Goal: Transaction & Acquisition: Book appointment/travel/reservation

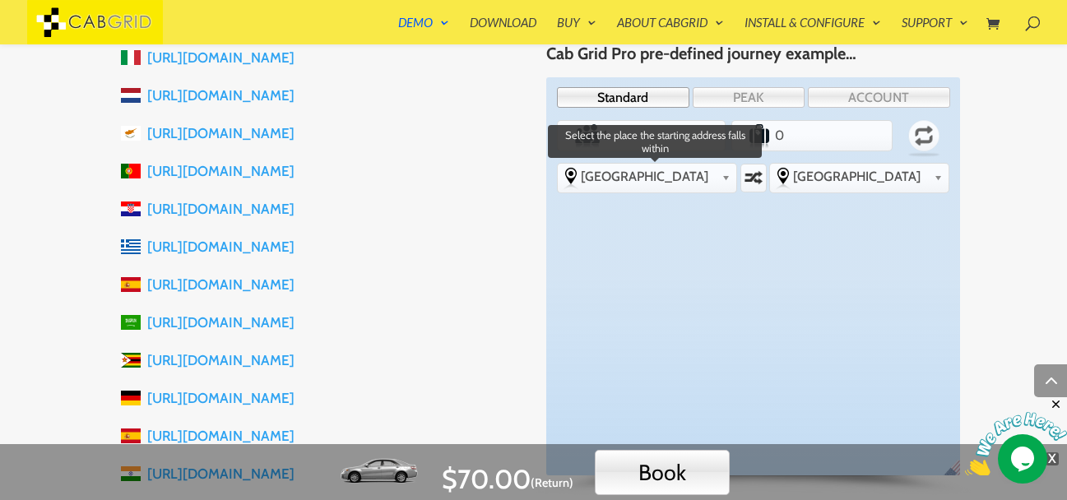
scroll to position [1448, 0]
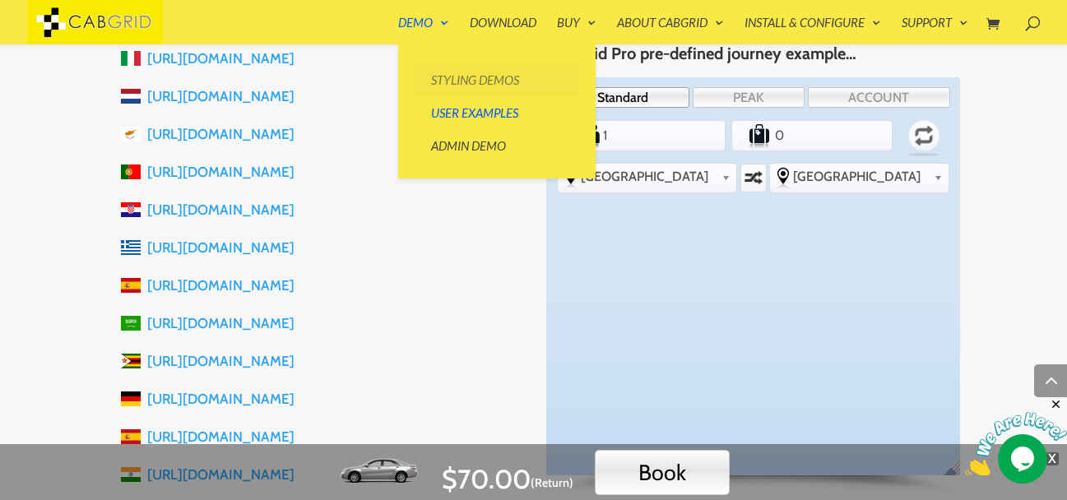
click at [463, 75] on link "Styling Demos" at bounding box center [497, 79] width 165 height 33
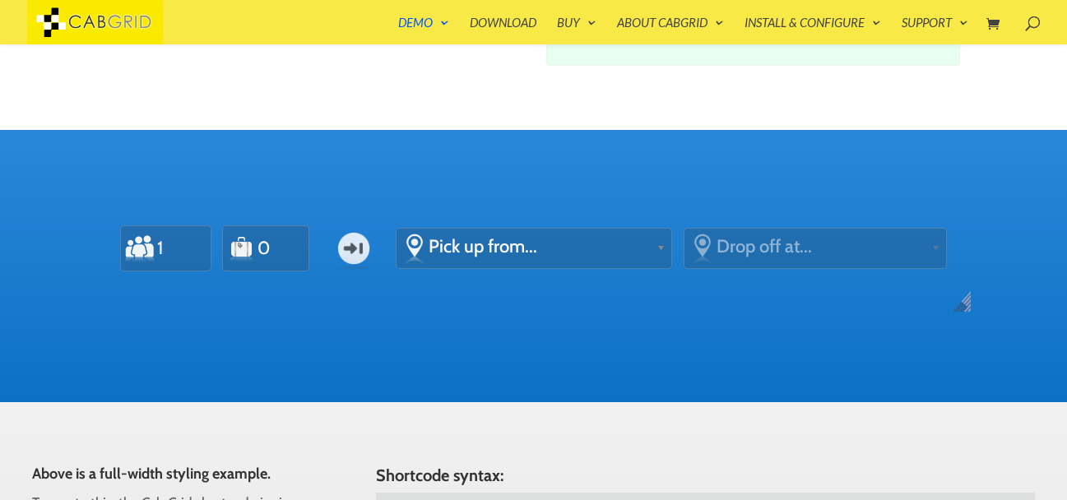
scroll to position [527, 0]
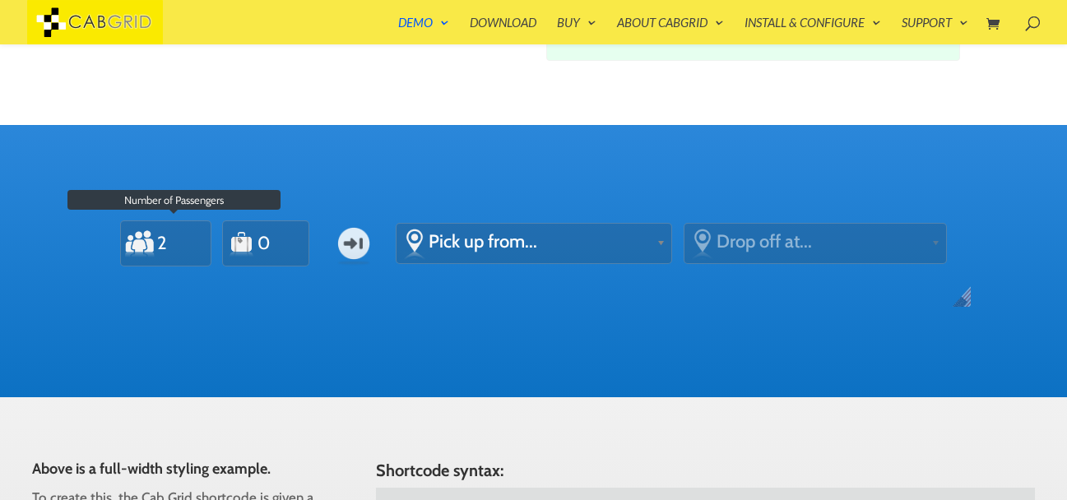
click at [181, 239] on input "2" at bounding box center [176, 243] width 40 height 37
click at [181, 239] on input "3" at bounding box center [176, 243] width 40 height 37
type input "4"
click at [181, 239] on input "4" at bounding box center [176, 243] width 40 height 37
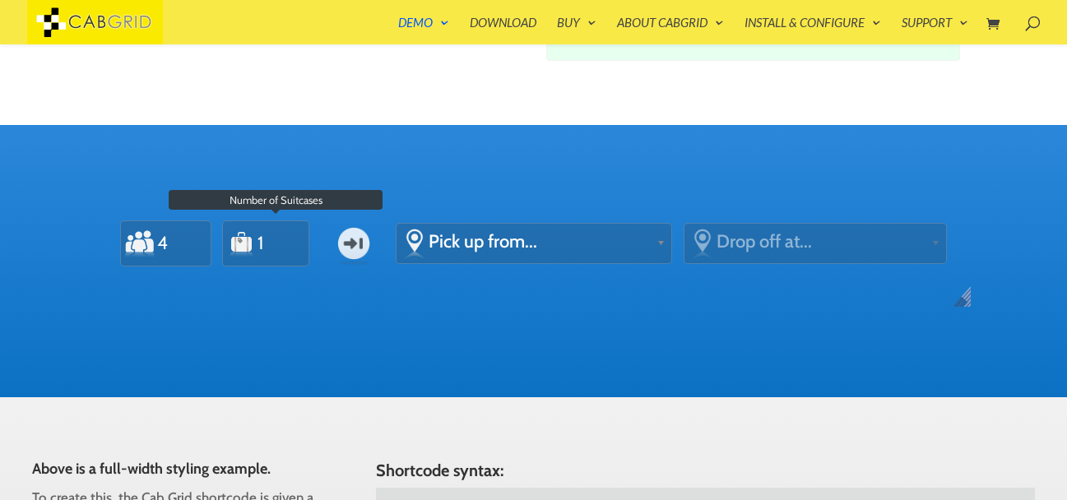
click at [281, 239] on input "1" at bounding box center [277, 243] width 40 height 37
click at [281, 239] on input "2" at bounding box center [277, 243] width 40 height 37
click at [281, 239] on input "3" at bounding box center [277, 243] width 40 height 37
type input "4"
click at [281, 239] on input "4" at bounding box center [277, 243] width 40 height 37
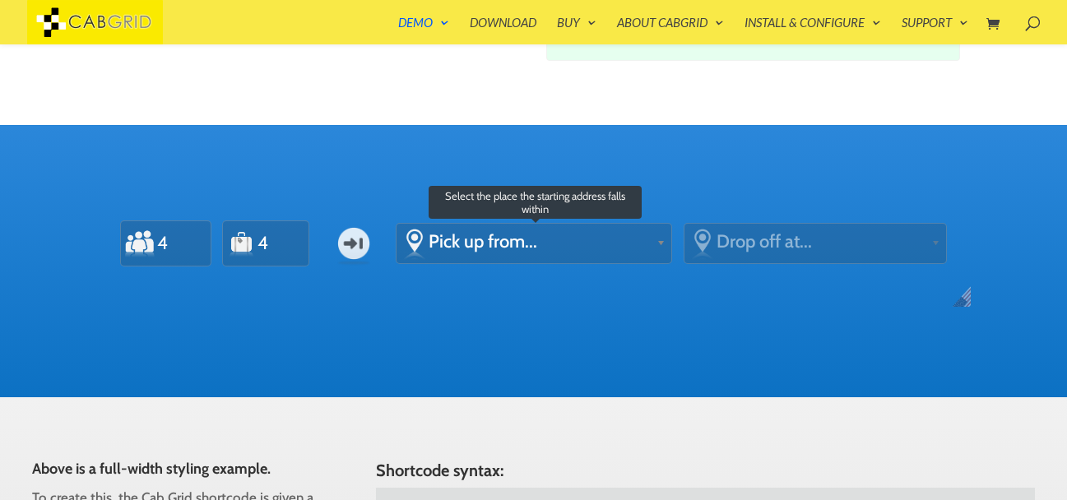
click at [481, 247] on span "Pick up from..." at bounding box center [540, 241] width 222 height 22
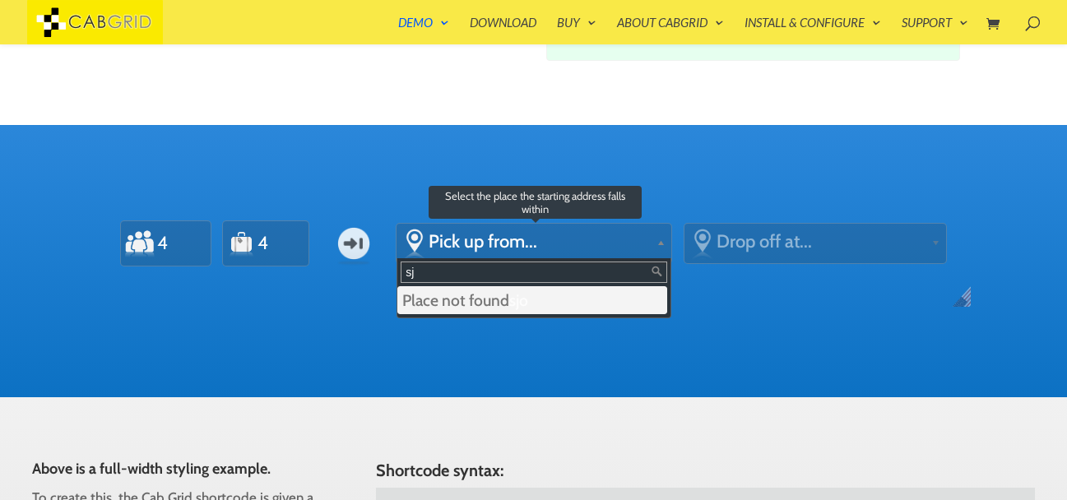
type input "s"
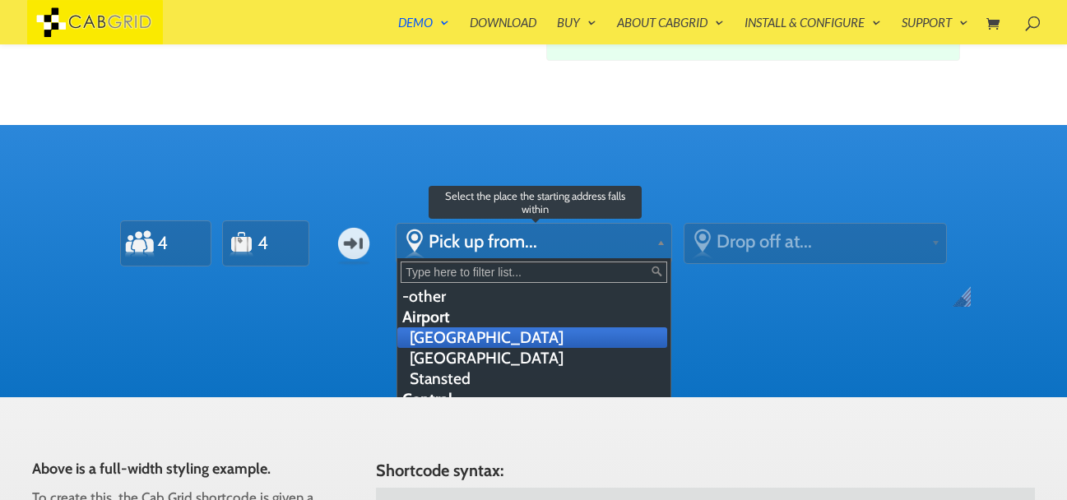
scroll to position [593, 0]
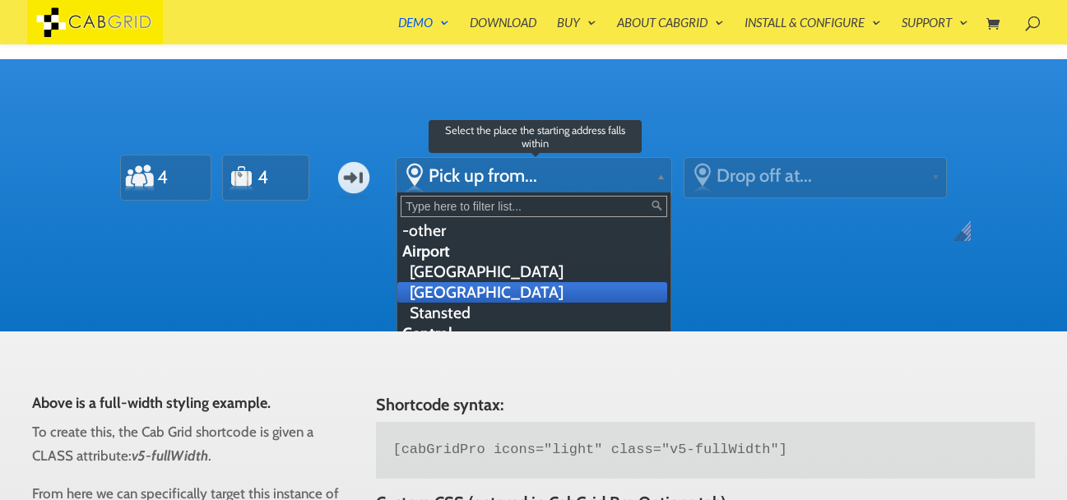
click at [520, 291] on li "[GEOGRAPHIC_DATA]" at bounding box center [532, 292] width 270 height 21
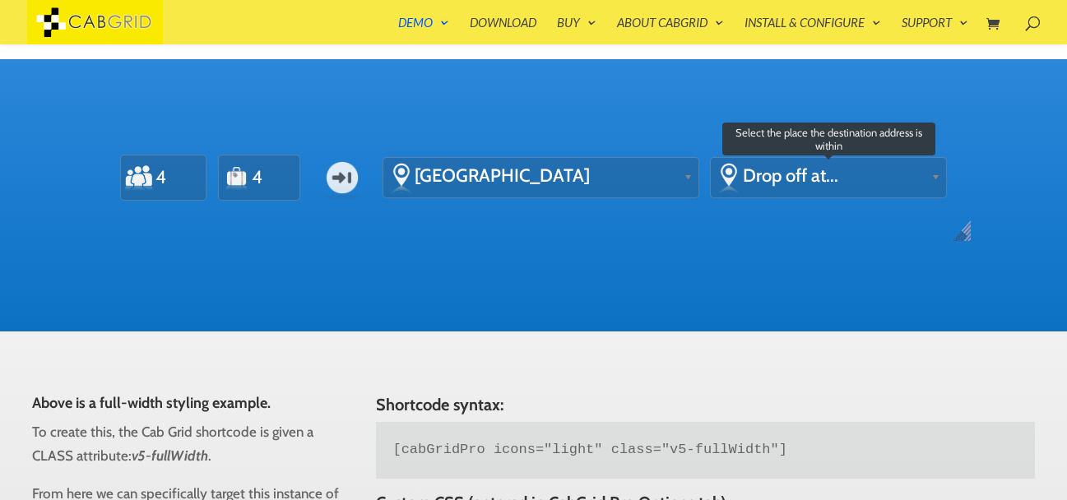
click at [765, 189] on link "Drop off at..." at bounding box center [828, 176] width 235 height 37
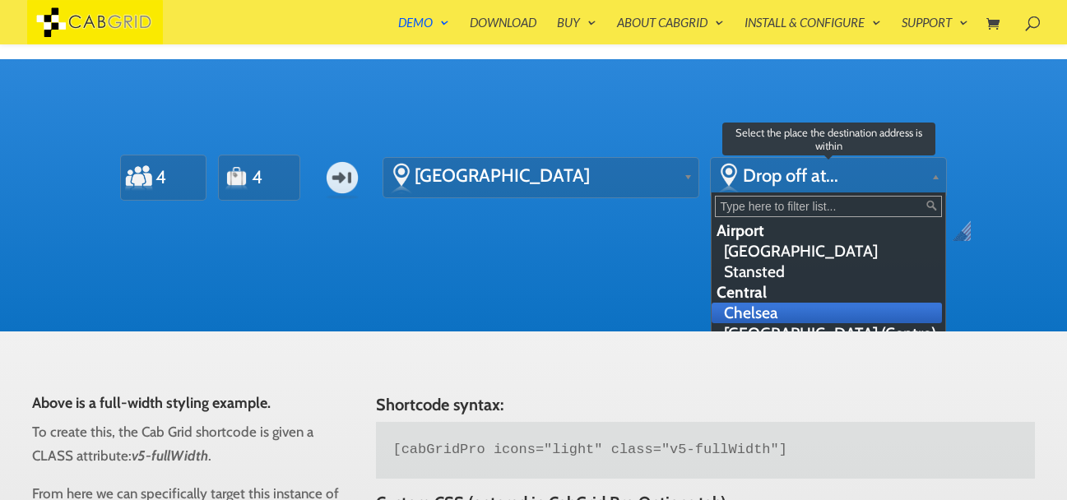
click at [751, 318] on li "Chelsea" at bounding box center [827, 313] width 230 height 21
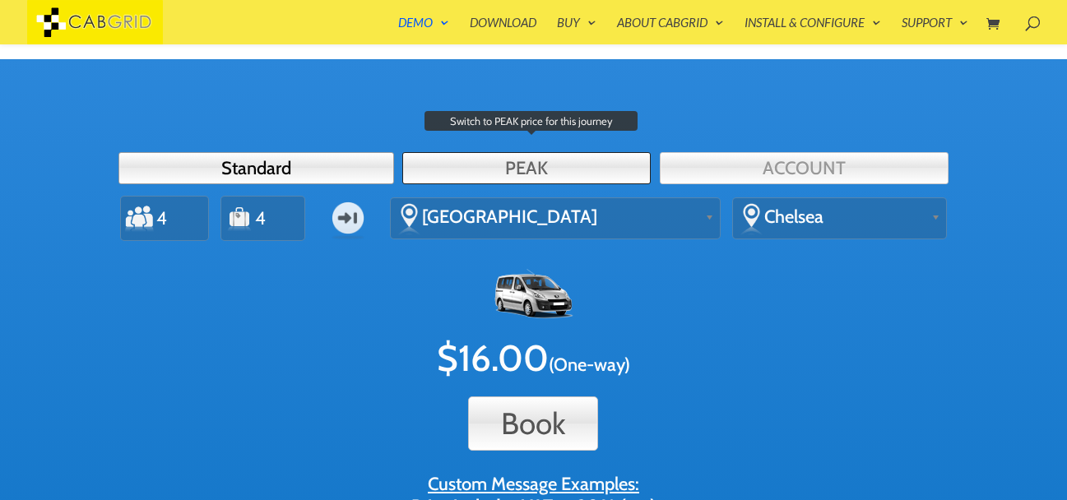
click at [531, 174] on link "PEAK" at bounding box center [526, 168] width 249 height 32
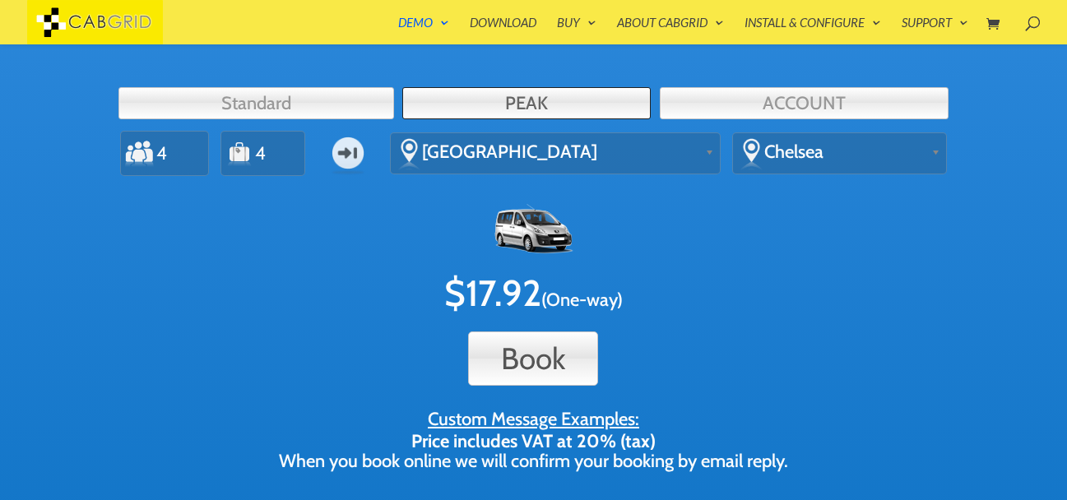
scroll to position [658, 0]
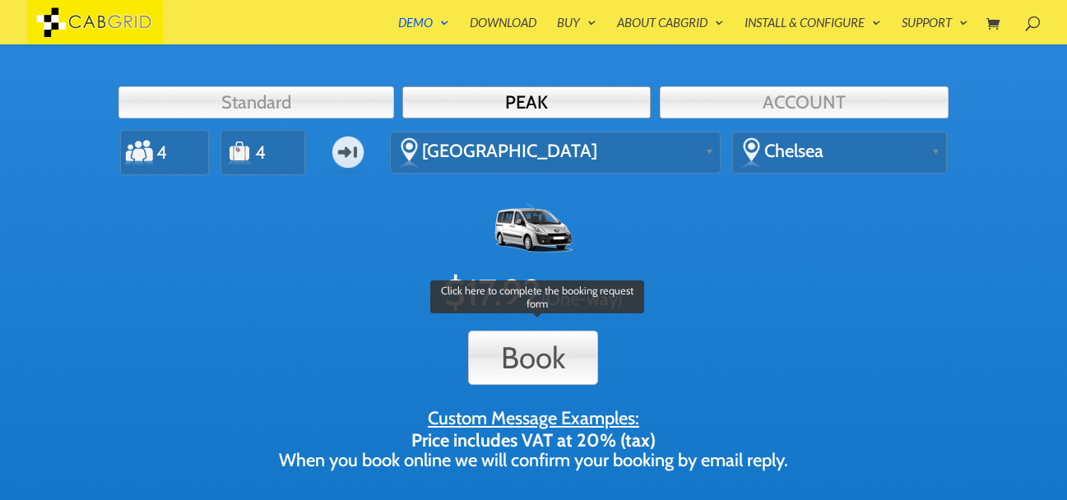
click at [560, 357] on button "Book" at bounding box center [533, 358] width 130 height 54
type input "Mario Ascencio"
type input "mario@gmail.com"
type input "88918000"
type textarea "cm738"
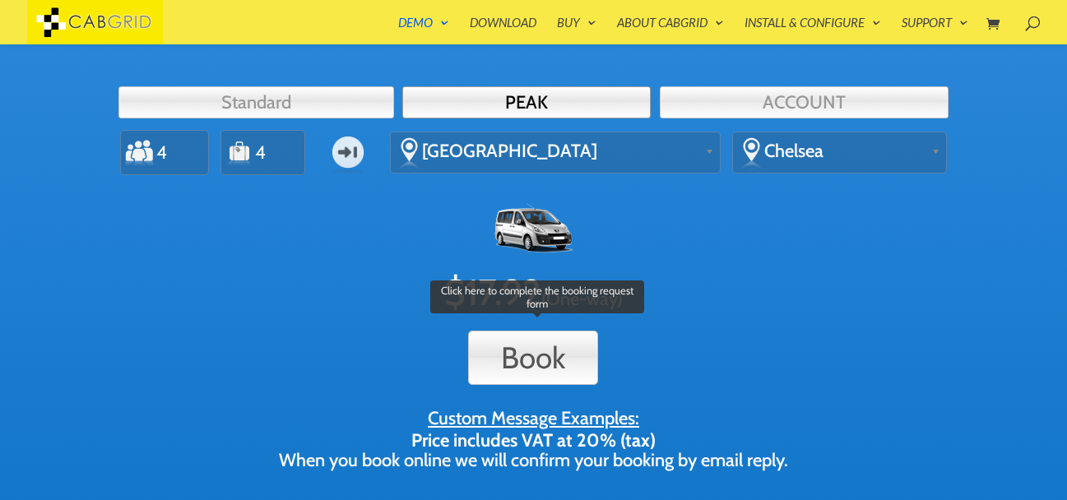
type textarea "home"
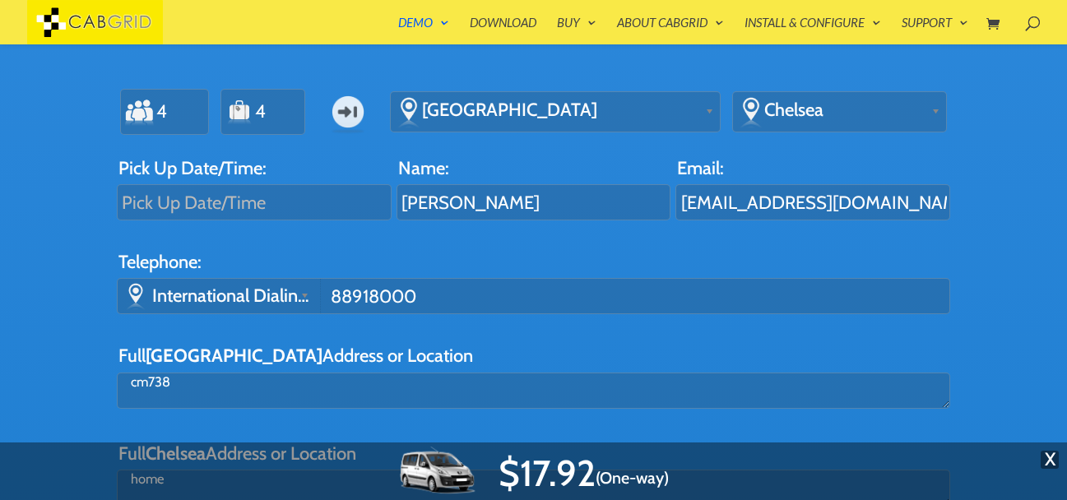
scroll to position [617, 0]
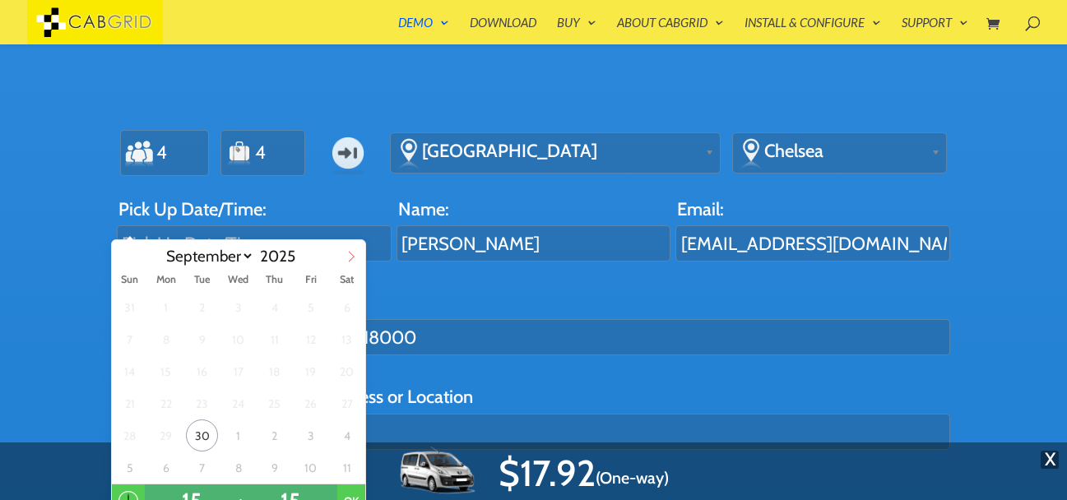
click at [349, 254] on icon at bounding box center [352, 257] width 12 height 12
select select "9"
click at [278, 425] on span "30" at bounding box center [274, 436] width 32 height 32
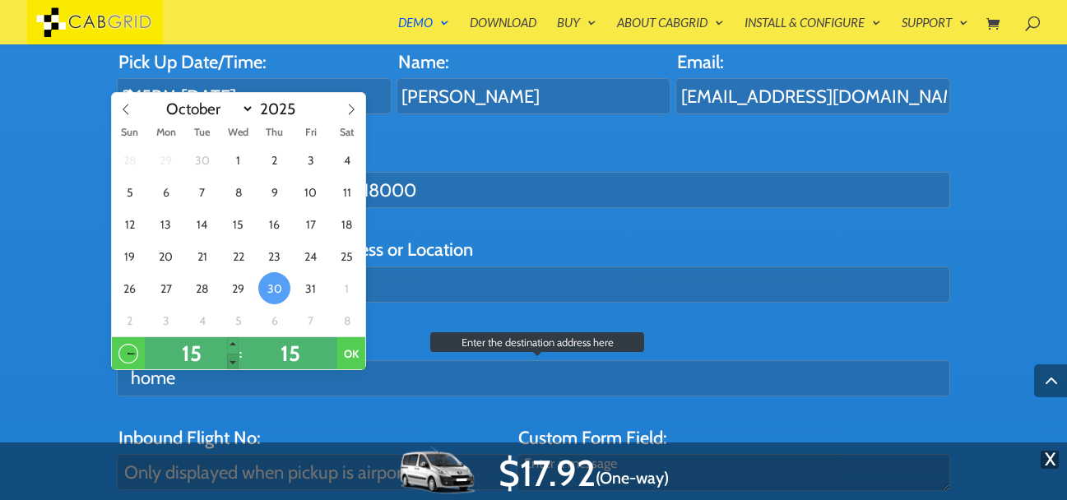
scroll to position [765, 0]
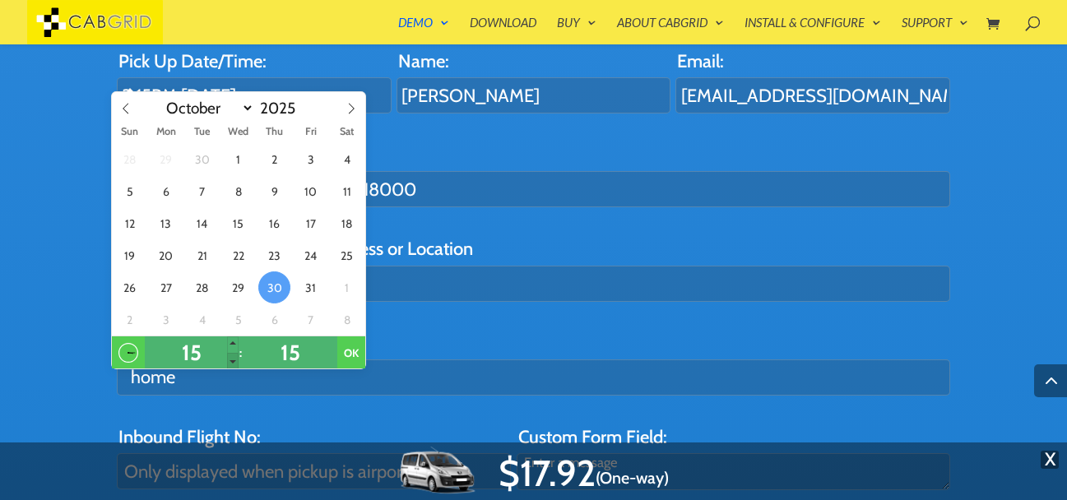
click at [230, 364] on span at bounding box center [233, 361] width 12 height 16
type input "2:15PM 30 Oct 2025"
type input "14"
click at [230, 364] on span at bounding box center [233, 361] width 12 height 16
type input "1:15PM 30 Oct 2025"
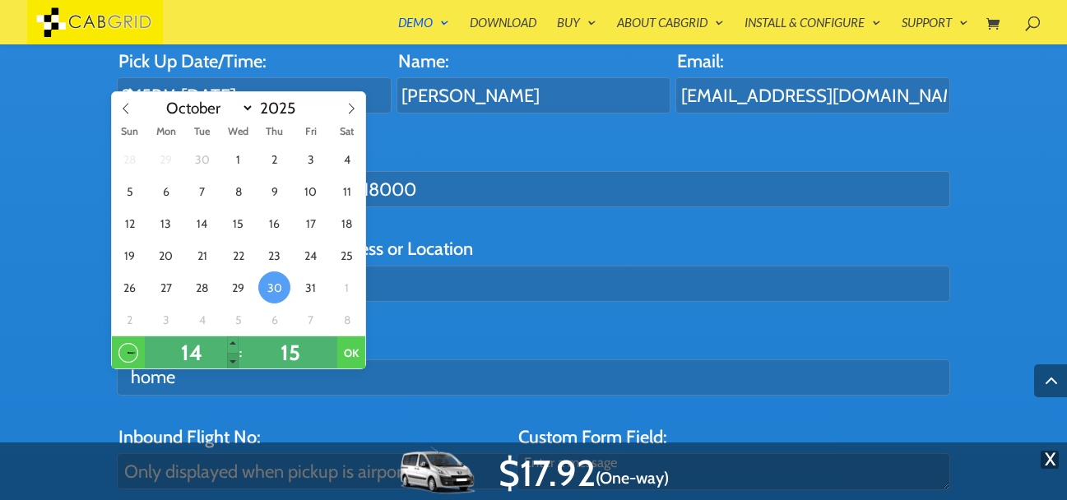
type input "13"
click at [230, 364] on span at bounding box center [233, 361] width 12 height 16
type input "12:15PM 30 Oct 2025"
type input "12"
click at [230, 364] on span at bounding box center [233, 361] width 12 height 16
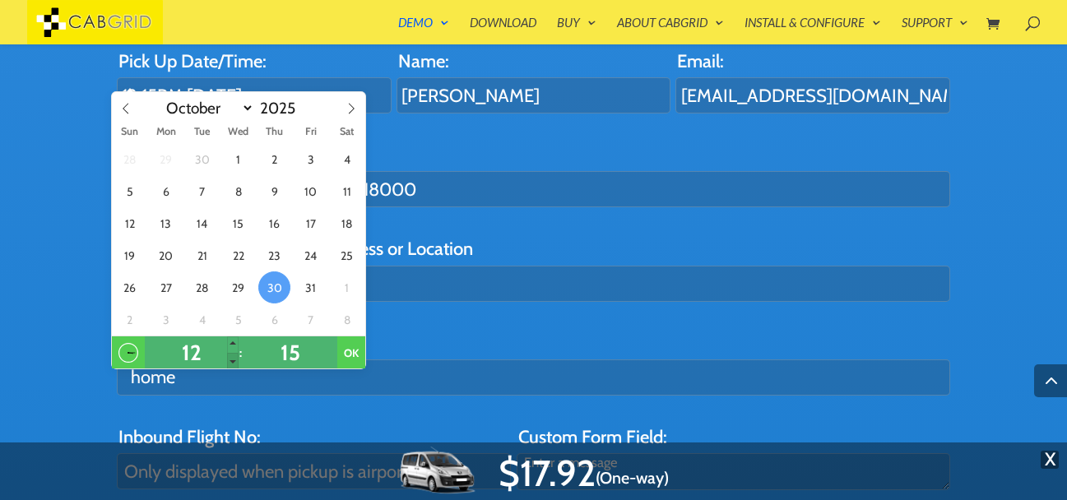
type input "11:15AM 30 Oct 2025"
type input "11"
click at [230, 364] on span at bounding box center [233, 361] width 12 height 16
type input "10:15AM 30 Oct 2025"
type input "10"
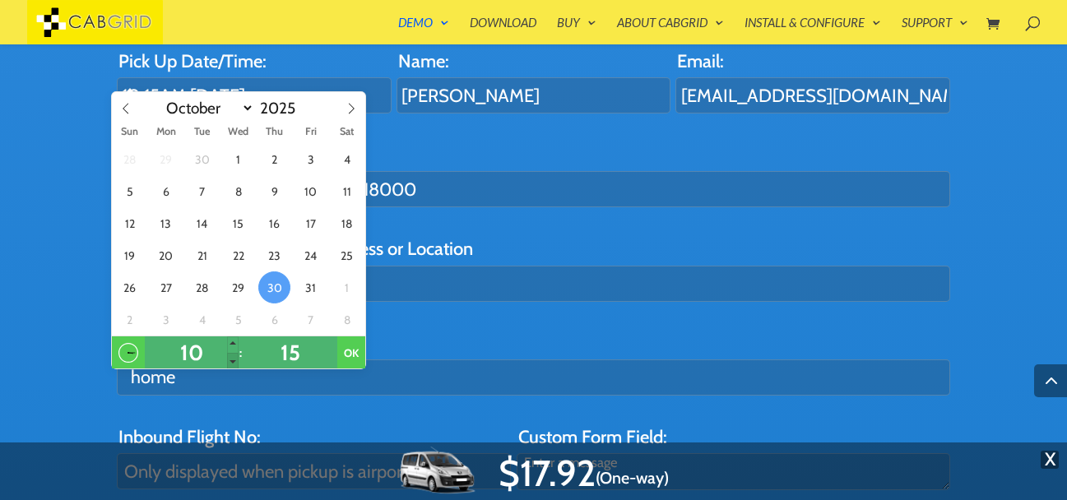
click at [230, 364] on span at bounding box center [233, 361] width 12 height 16
type input "9:15AM 30 Oct 2025"
type input "09"
click at [357, 358] on button "OK" at bounding box center [351, 353] width 28 height 33
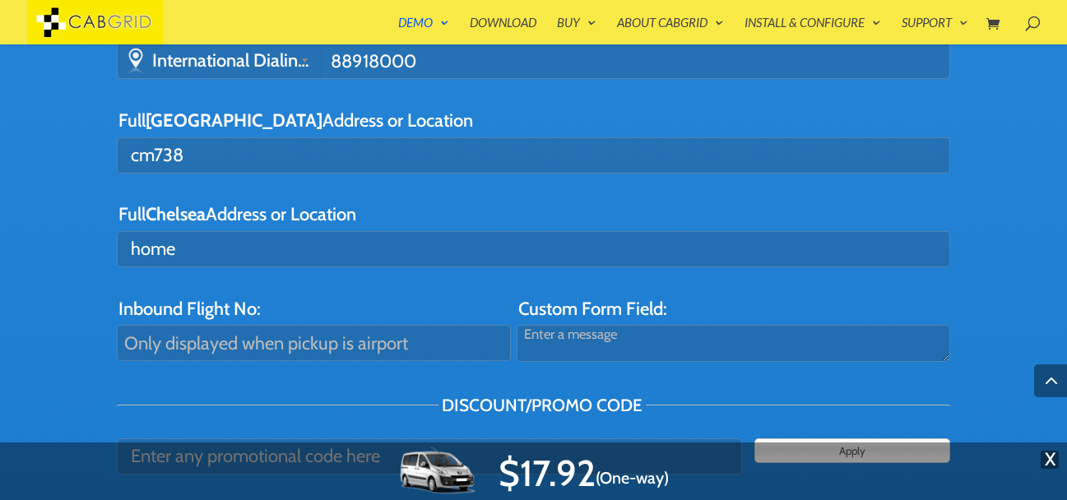
scroll to position [897, 0]
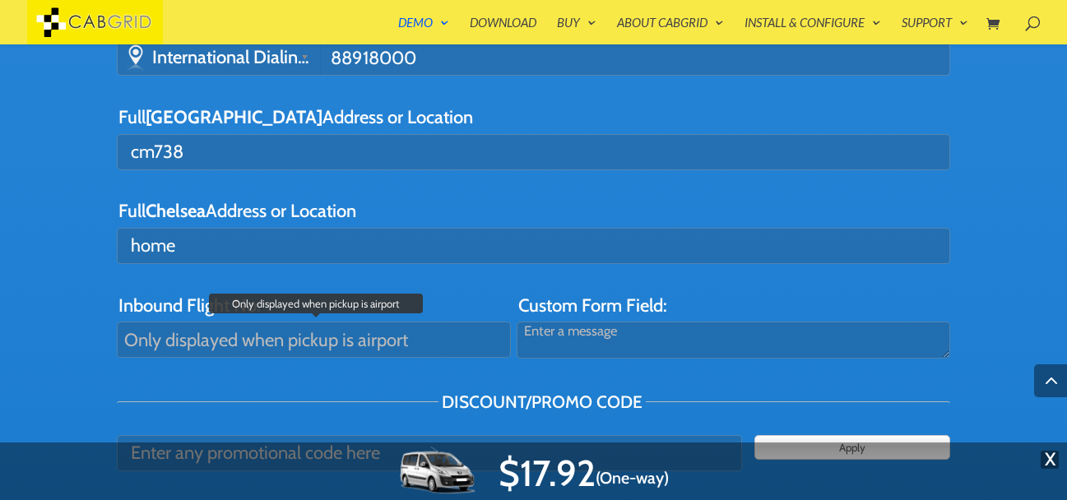
click at [234, 344] on input "Inbound Flight No:" at bounding box center [314, 340] width 395 height 36
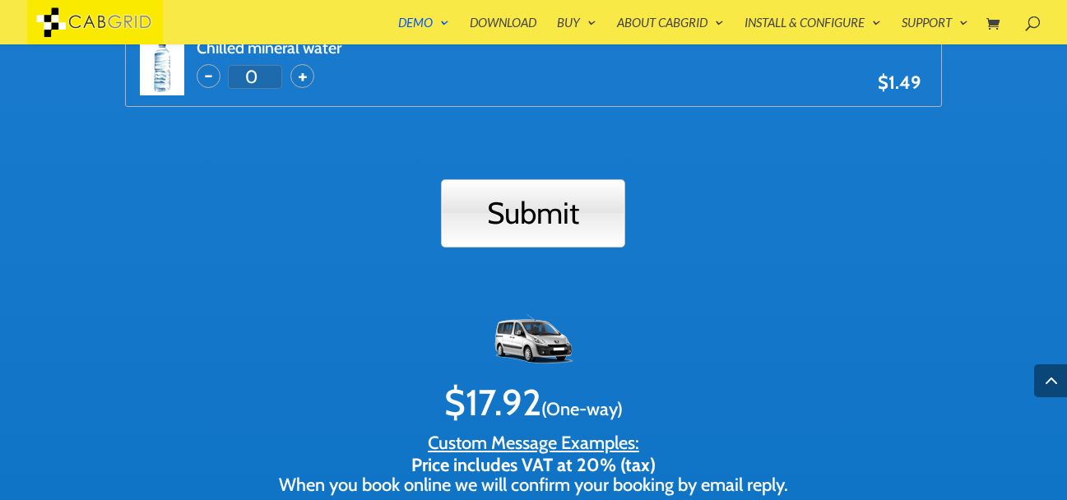
scroll to position [1490, 0]
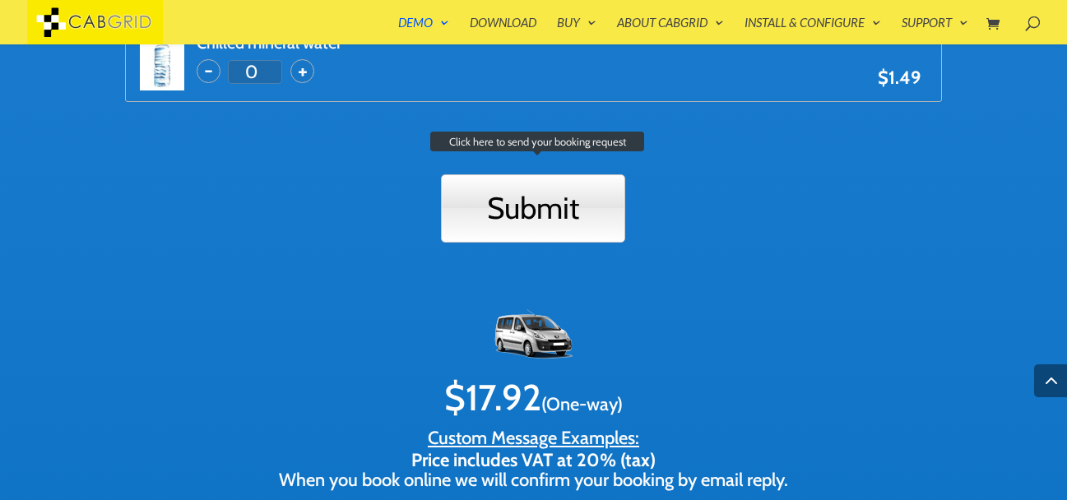
type input "cm738"
click at [552, 214] on input "Submit" at bounding box center [533, 208] width 184 height 68
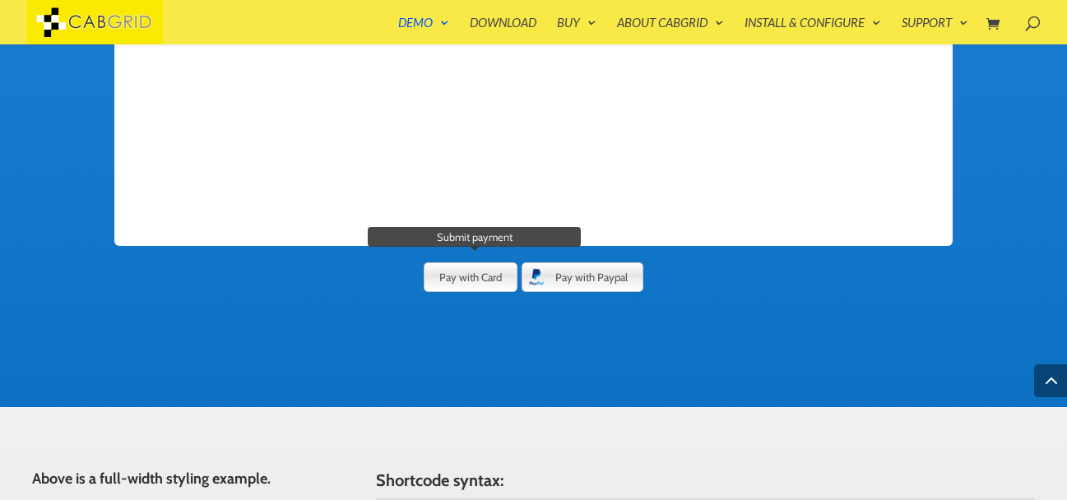
scroll to position [1076, 0]
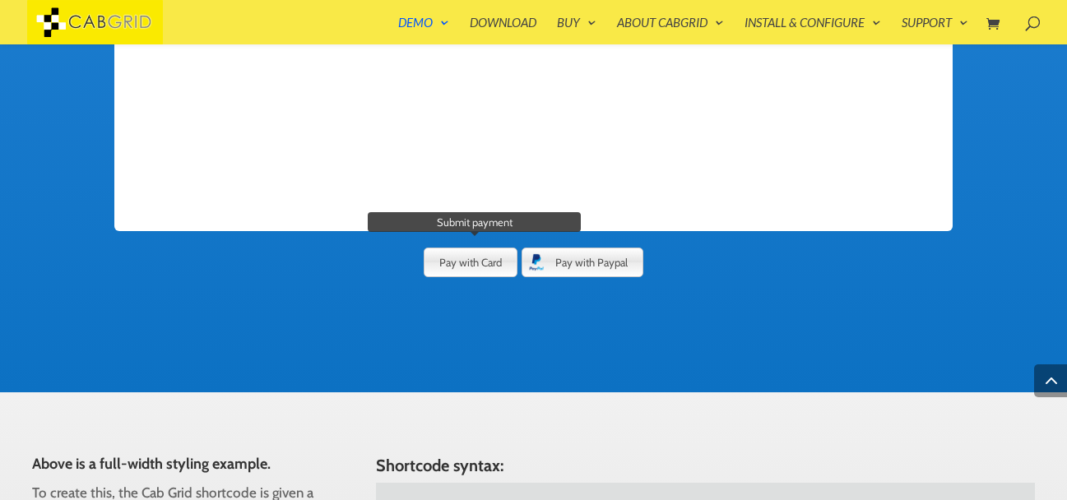
click at [467, 267] on button "Pay with Card" at bounding box center [471, 263] width 94 height 30
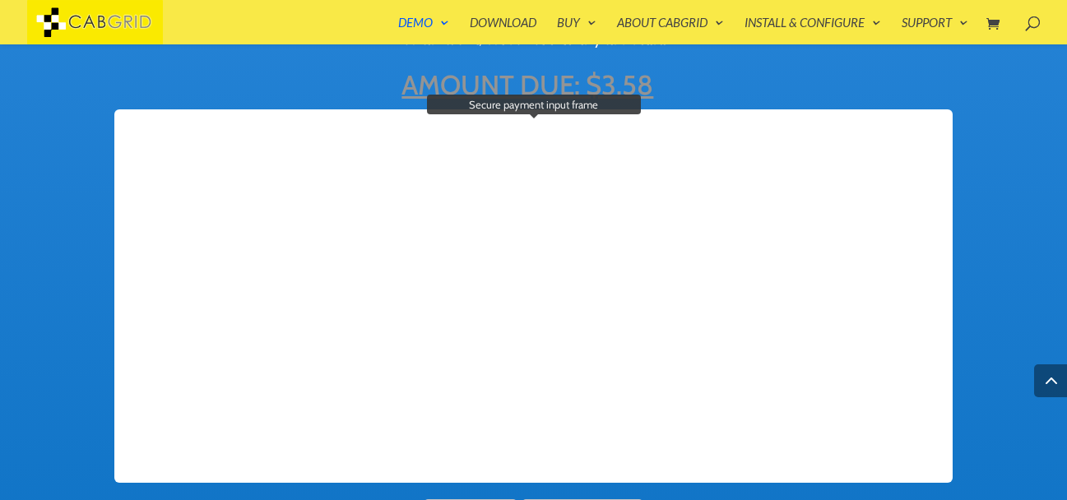
scroll to position [797, 0]
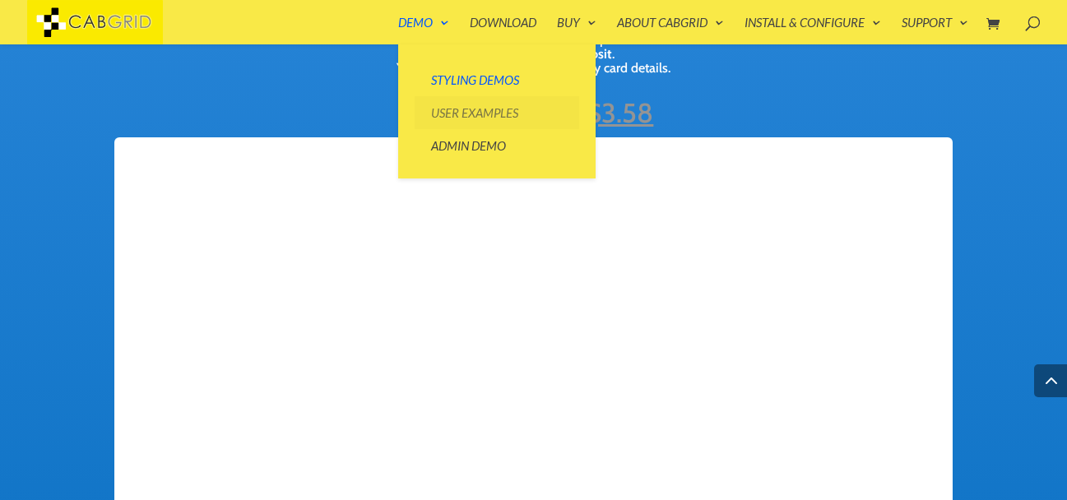
click at [475, 109] on link "User Examples" at bounding box center [497, 112] width 165 height 33
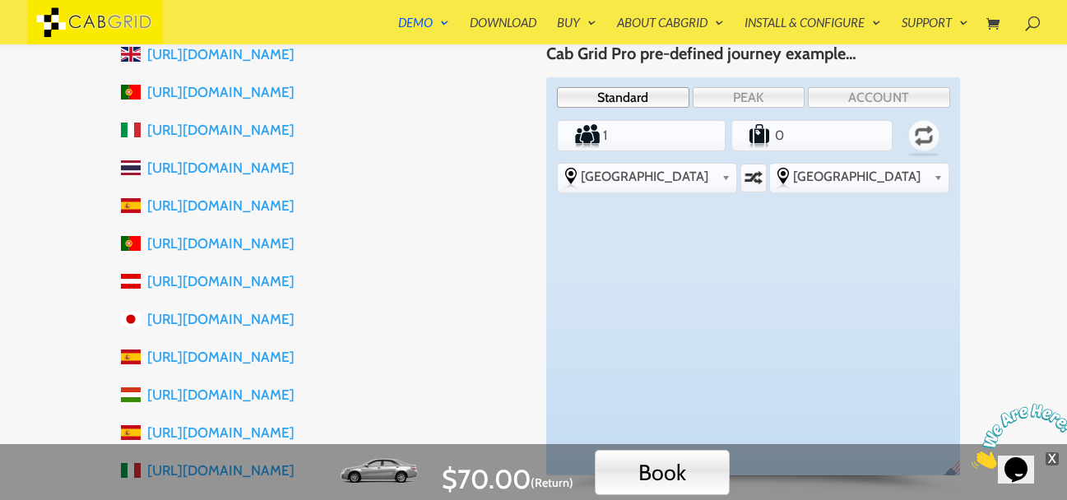
scroll to position [658, 0]
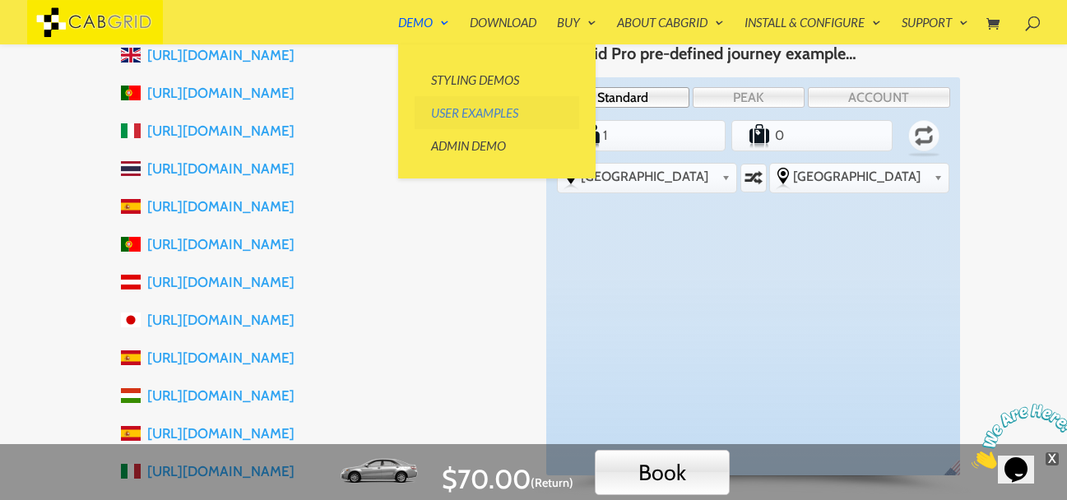
click at [464, 116] on link "User Examples" at bounding box center [497, 112] width 165 height 33
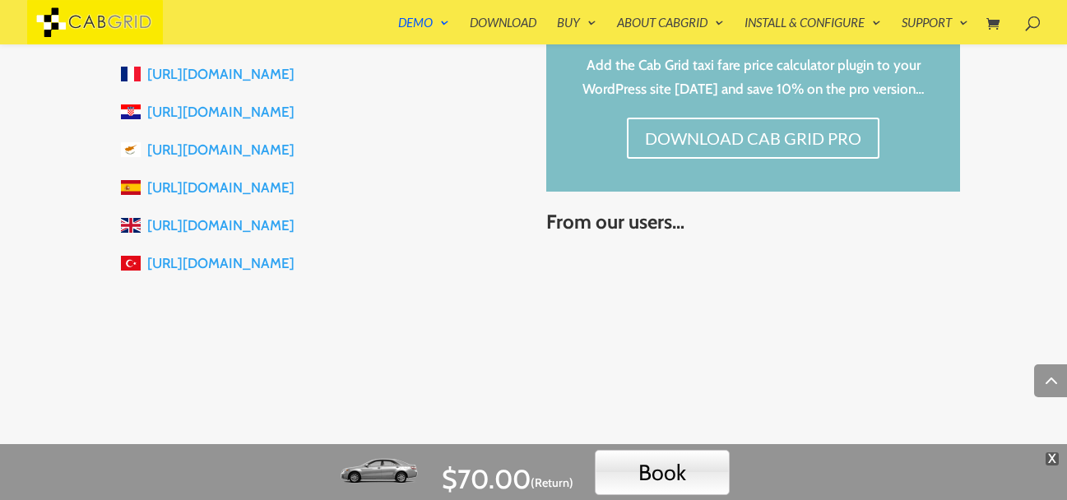
scroll to position [2041, 0]
click at [233, 268] on link "[URL][DOMAIN_NAME]" at bounding box center [220, 262] width 147 height 16
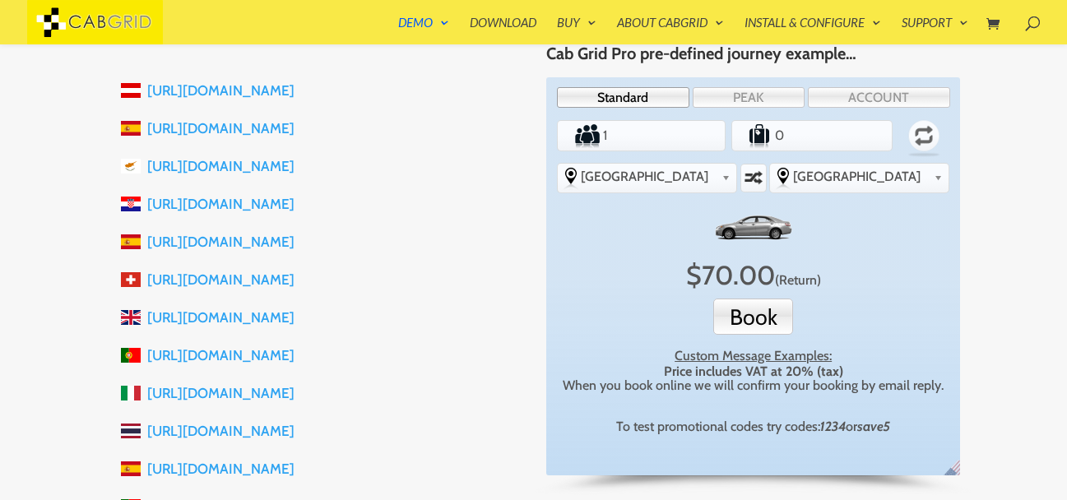
scroll to position [395, 0]
click at [207, 389] on link "[URL][DOMAIN_NAME]" at bounding box center [220, 392] width 147 height 16
